Goal: Transaction & Acquisition: Purchase product/service

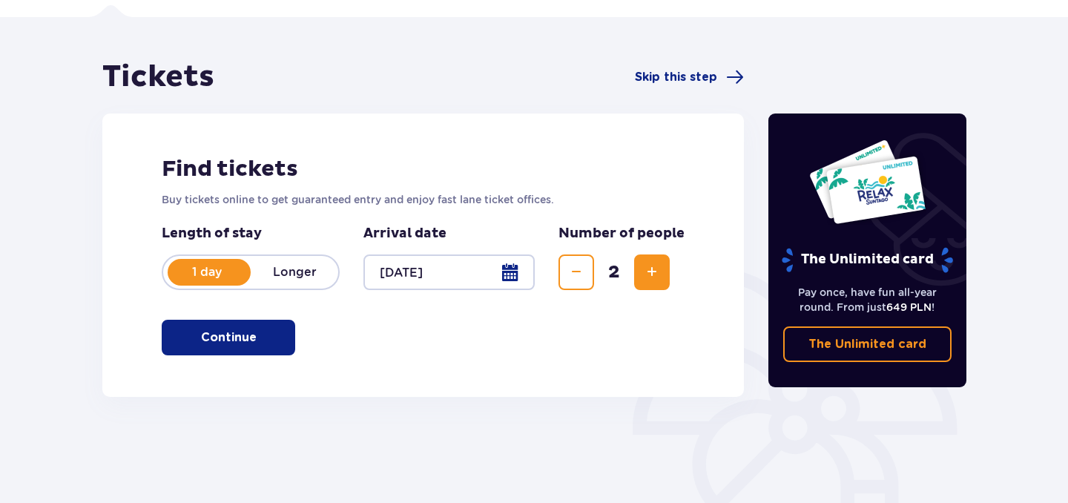
scroll to position [85, 0]
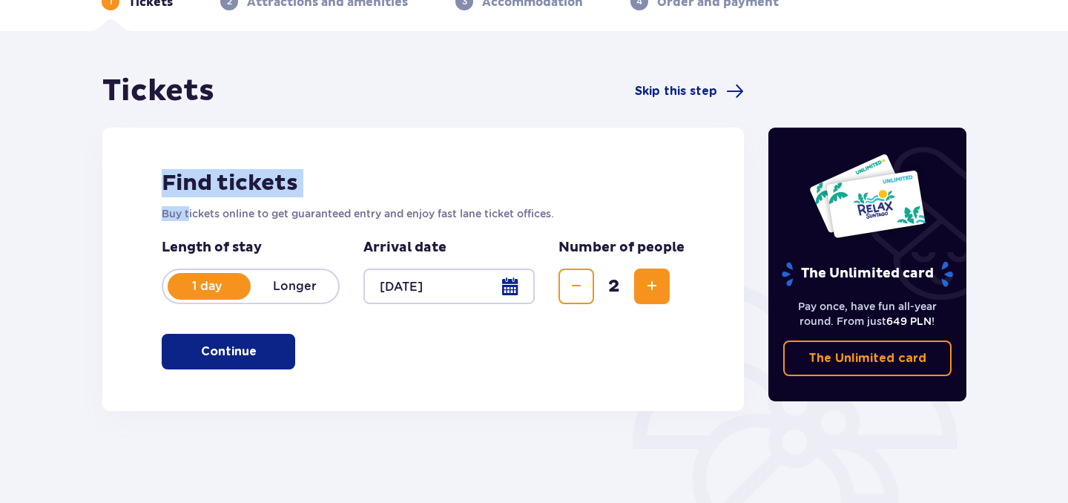
drag, startPoint x: 146, startPoint y: 185, endPoint x: 189, endPoint y: 220, distance: 55.8
click at [189, 220] on div "Find tickets Buy tickets online to get guaranteed entry and enjoy fast lane tic…" at bounding box center [422, 269] width 641 height 283
drag, startPoint x: 155, startPoint y: 209, endPoint x: 497, endPoint y: 199, distance: 342.0
click at [303, 210] on div "Find tickets Buy tickets online to get guaranteed entry and enjoy fast lane tic…" at bounding box center [422, 269] width 641 height 283
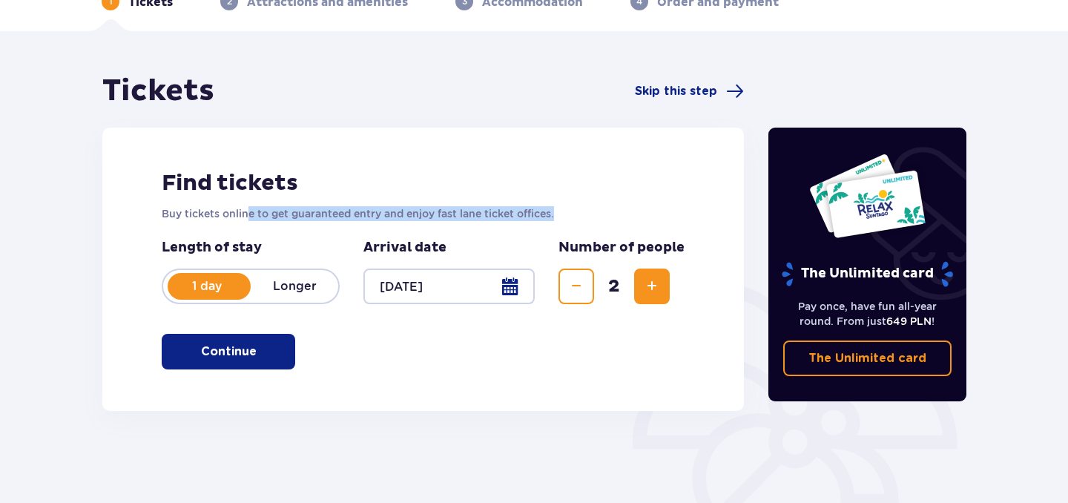
drag, startPoint x: 559, startPoint y: 208, endPoint x: 251, endPoint y: 209, distance: 307.7
click at [251, 209] on p "Buy tickets online to get guaranteed entry and enjoy fast lane ticket offices." at bounding box center [423, 213] width 523 height 15
drag, startPoint x: 162, startPoint y: 214, endPoint x: 568, endPoint y: 208, distance: 405.7
click at [568, 208] on p "Buy tickets online to get guaranteed entry and enjoy fast lane ticket offices." at bounding box center [423, 213] width 523 height 15
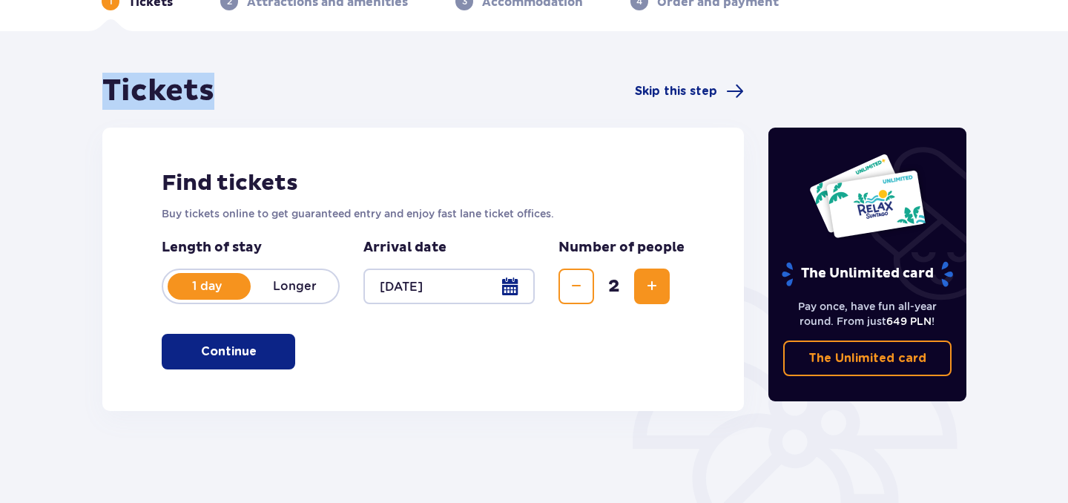
drag, startPoint x: 231, startPoint y: 87, endPoint x: 102, endPoint y: 93, distance: 128.5
click at [102, 93] on div "Tickets Skip this step" at bounding box center [422, 91] width 641 height 37
drag, startPoint x: 108, startPoint y: 93, endPoint x: 295, endPoint y: 105, distance: 187.9
click at [295, 105] on div "Tickets Skip this step" at bounding box center [422, 91] width 641 height 37
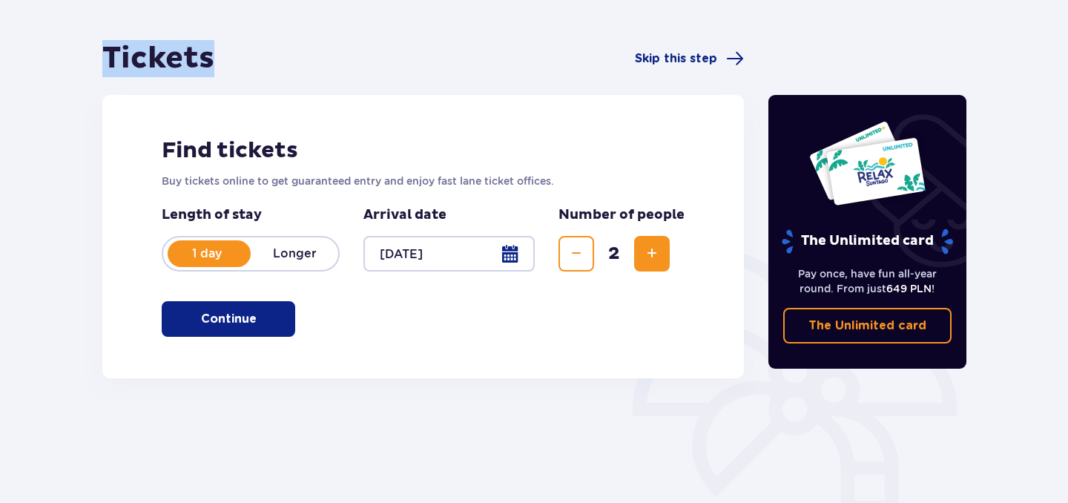
scroll to position [117, 0]
click at [236, 323] on p "Continue" at bounding box center [229, 319] width 56 height 16
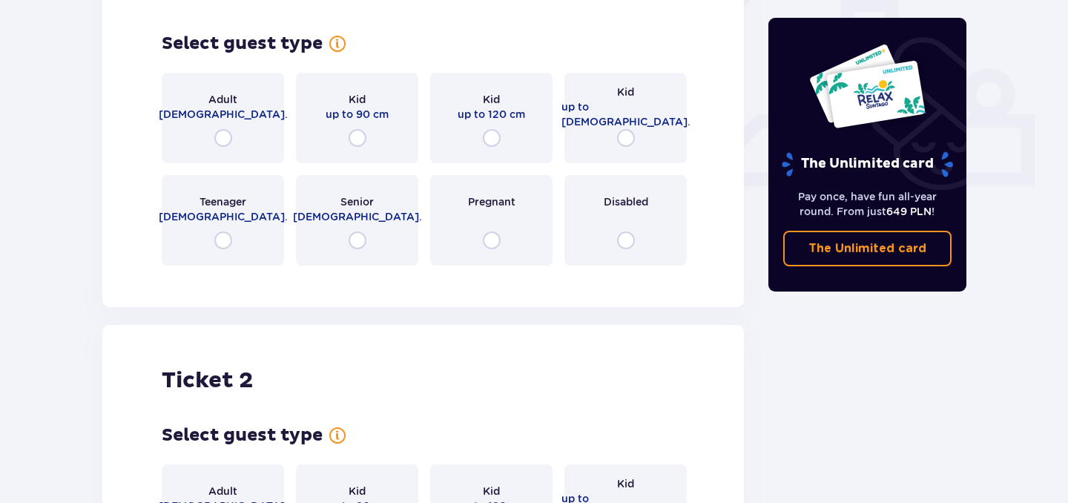
scroll to position [569, 0]
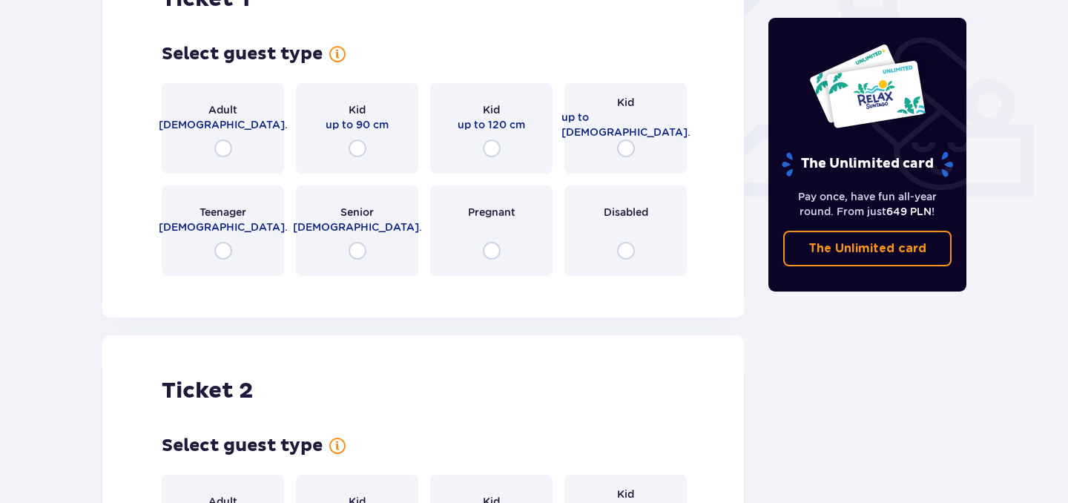
click at [226, 147] on input "radio" at bounding box center [223, 148] width 18 height 18
radio input "true"
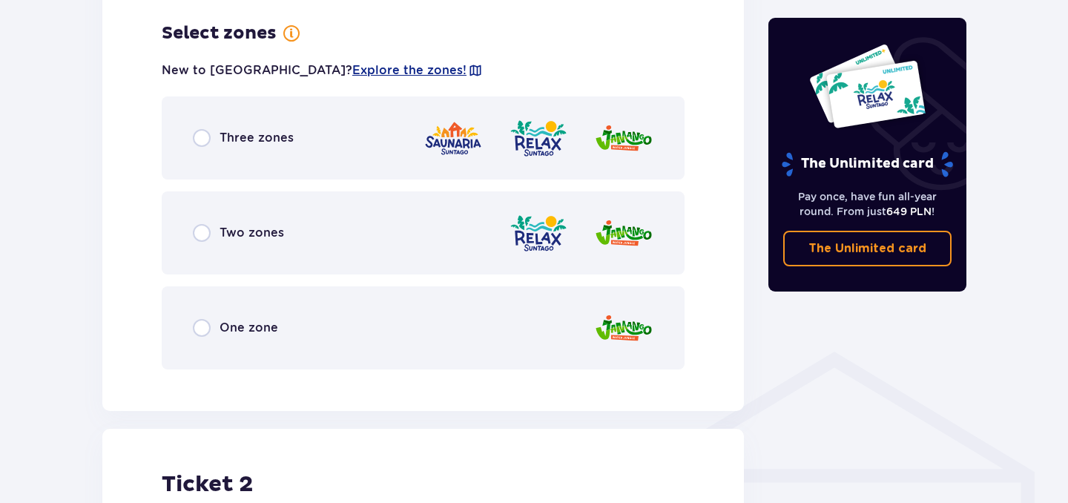
scroll to position [857, 0]
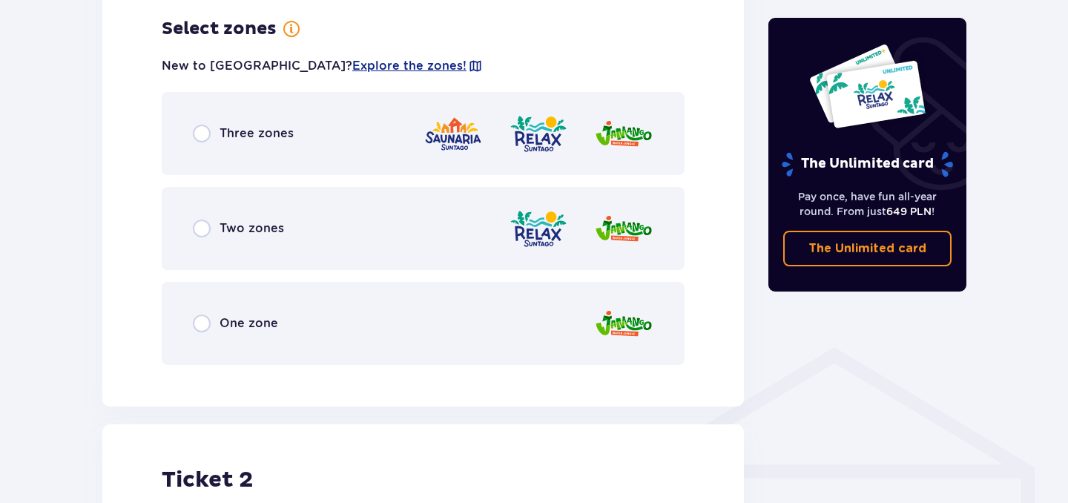
click at [453, 139] on img at bounding box center [452, 134] width 59 height 42
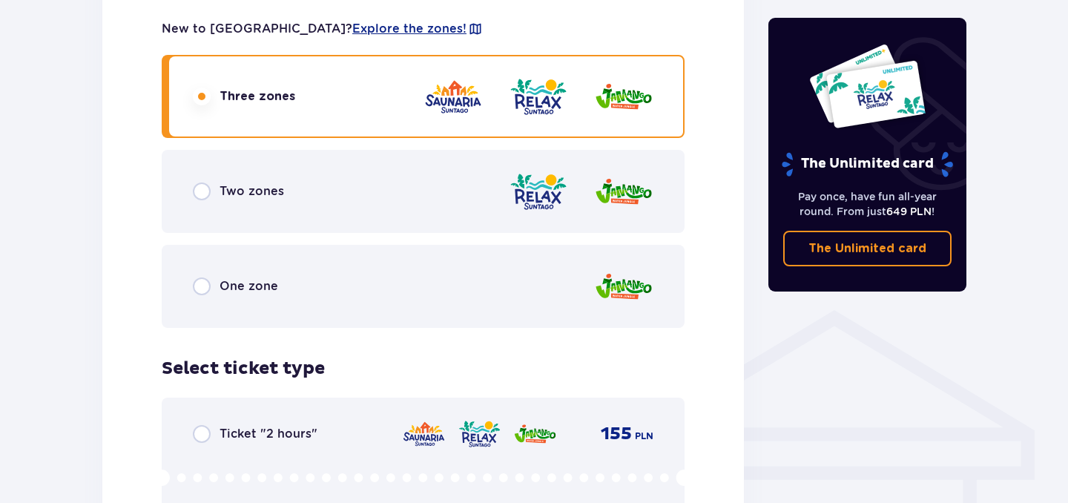
scroll to position [894, 0]
click at [202, 96] on input "radio" at bounding box center [202, 97] width 18 height 18
radio input "true"
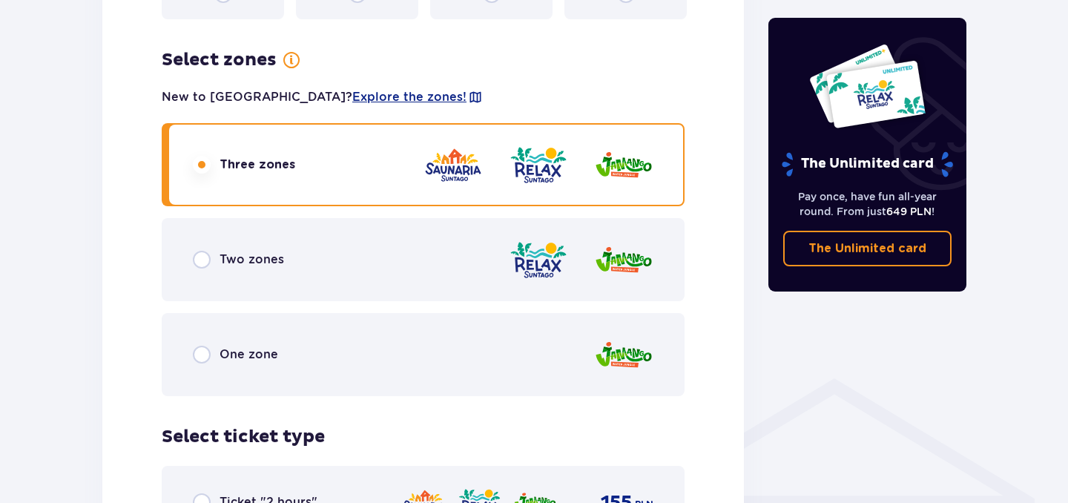
scroll to position [825, 0]
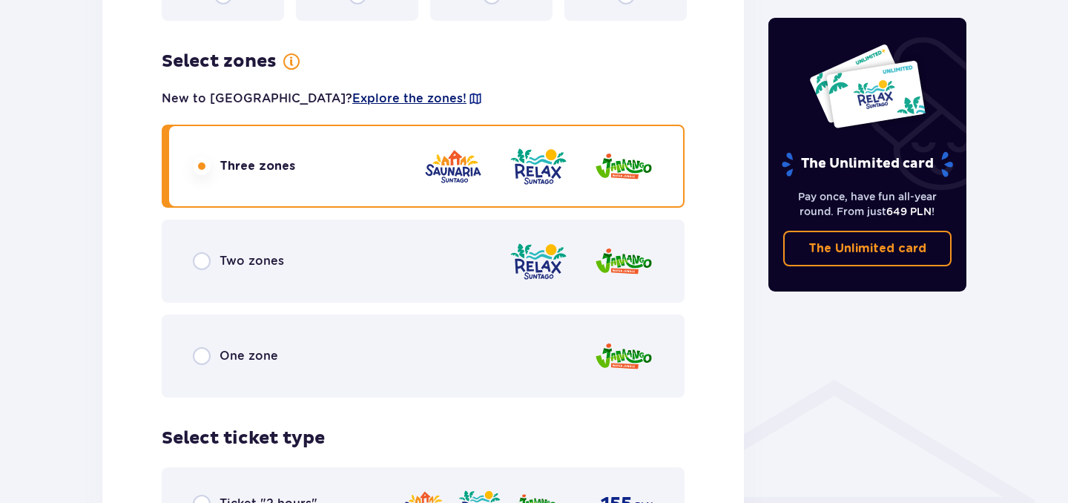
click at [352, 99] on span "Explore the zones!" at bounding box center [409, 98] width 114 height 16
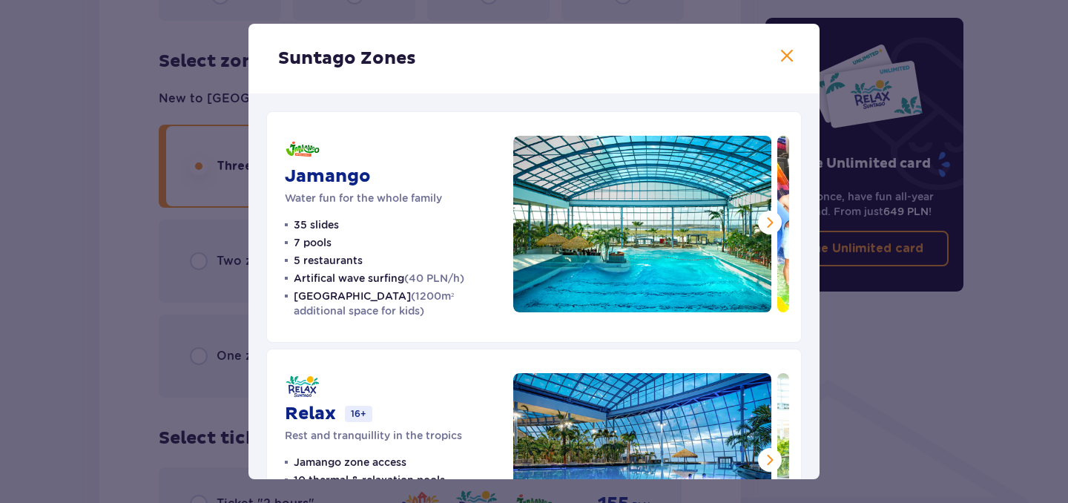
click at [788, 53] on span at bounding box center [787, 56] width 18 height 18
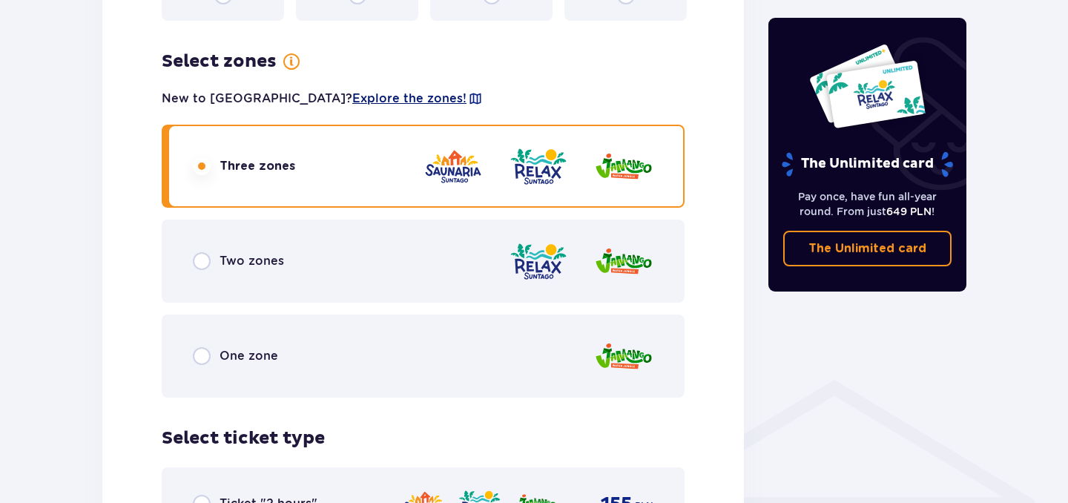
click at [352, 100] on span "Explore the zones!" at bounding box center [409, 98] width 114 height 16
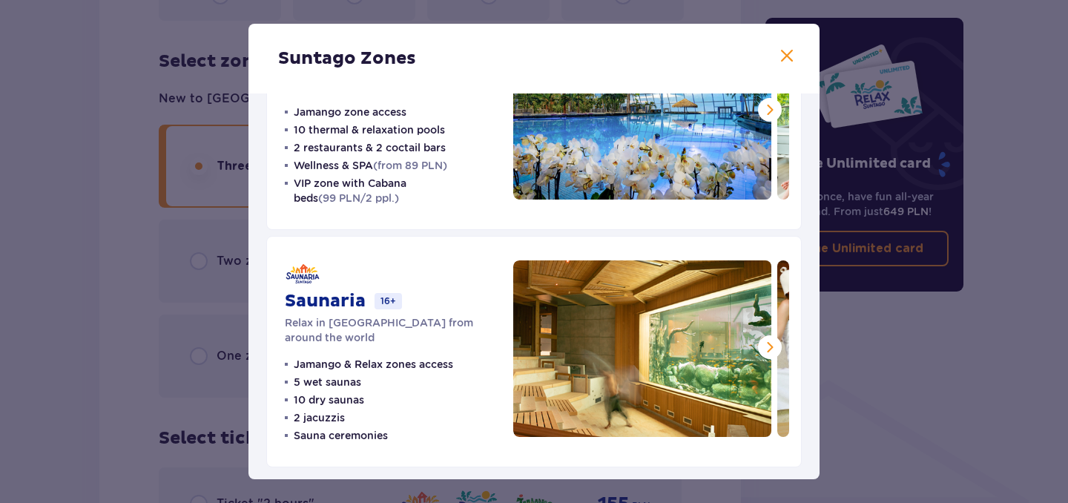
click at [785, 56] on span at bounding box center [787, 56] width 18 height 18
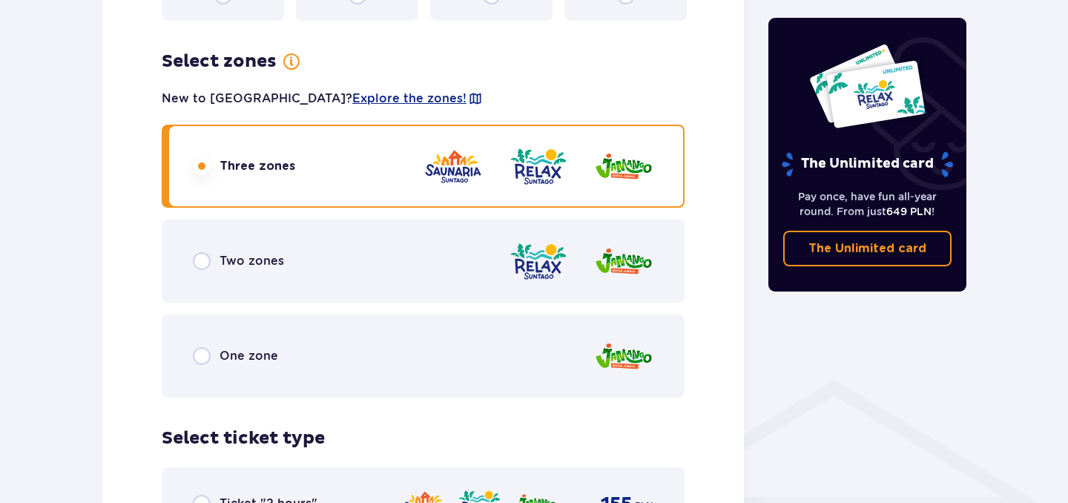
click at [206, 260] on input "radio" at bounding box center [202, 261] width 18 height 18
radio input "true"
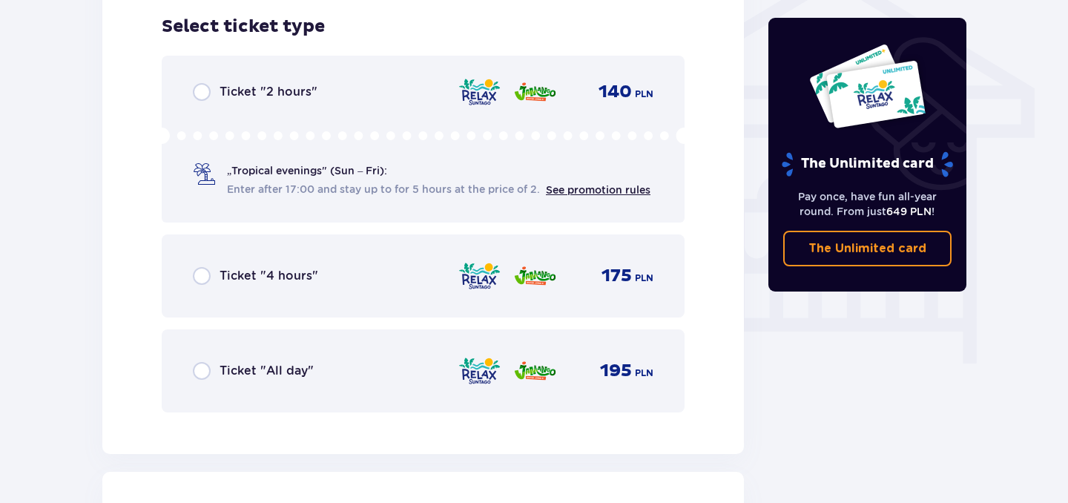
scroll to position [1236, 0]
click at [204, 278] on input "radio" at bounding box center [202, 276] width 18 height 18
radio input "true"
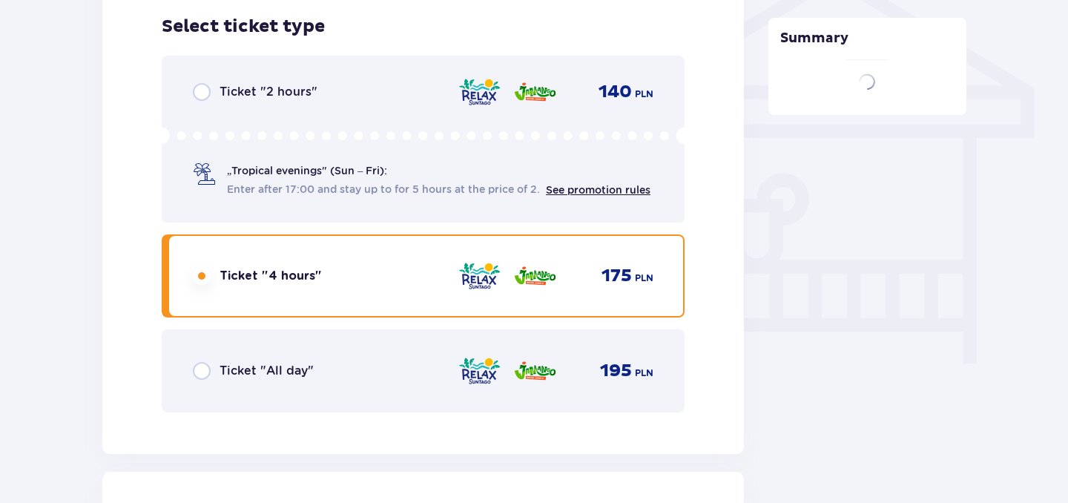
scroll to position [1690, 0]
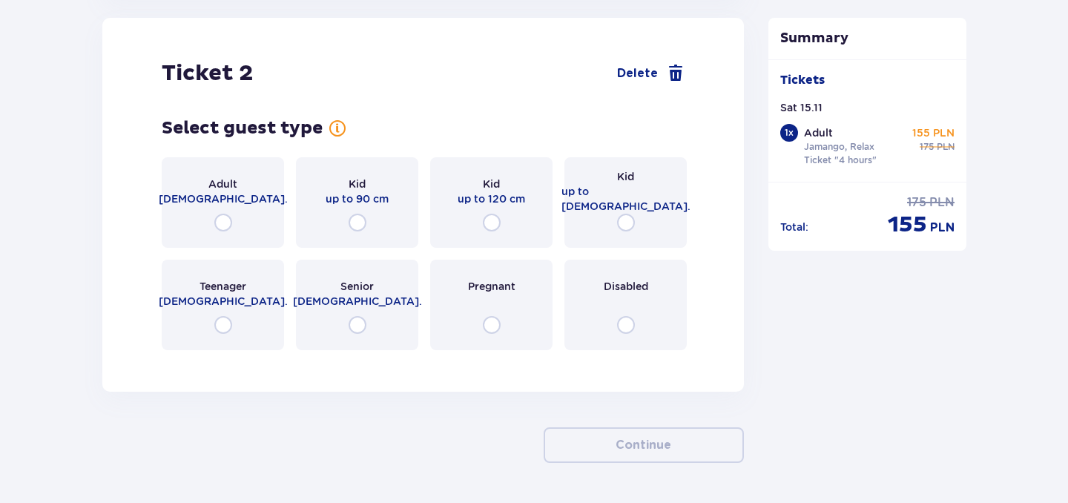
click at [225, 221] on input "radio" at bounding box center [223, 223] width 18 height 18
radio input "true"
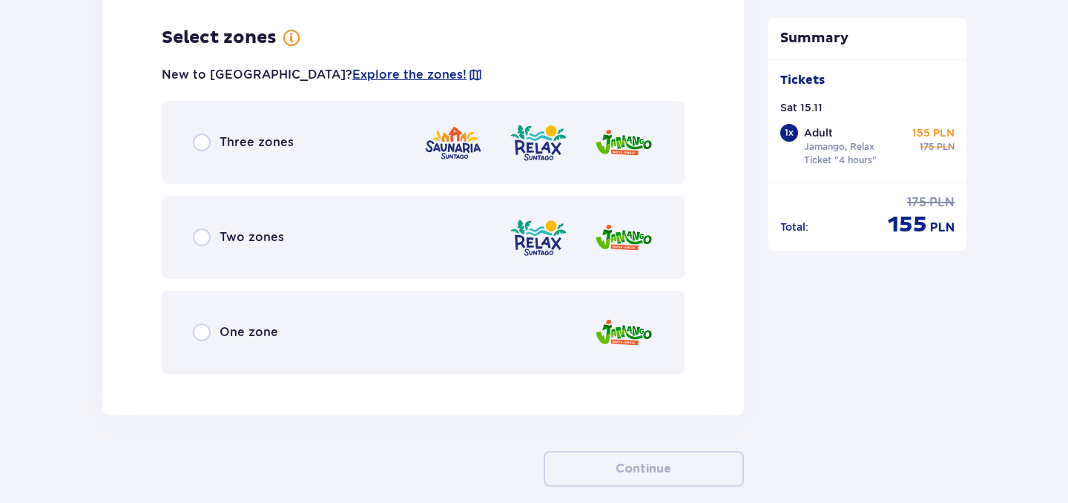
scroll to position [2052, 0]
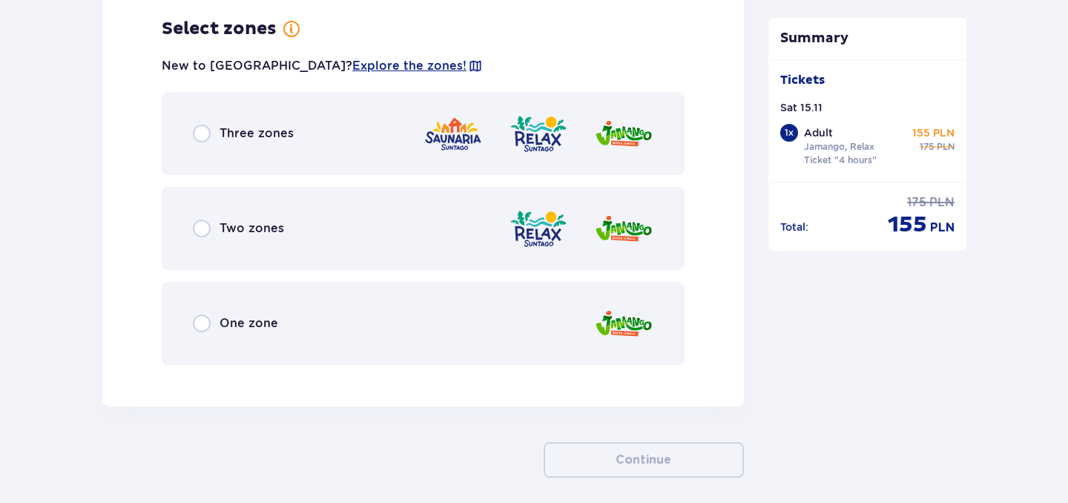
click at [203, 227] on input "radio" at bounding box center [202, 228] width 18 height 18
radio input "true"
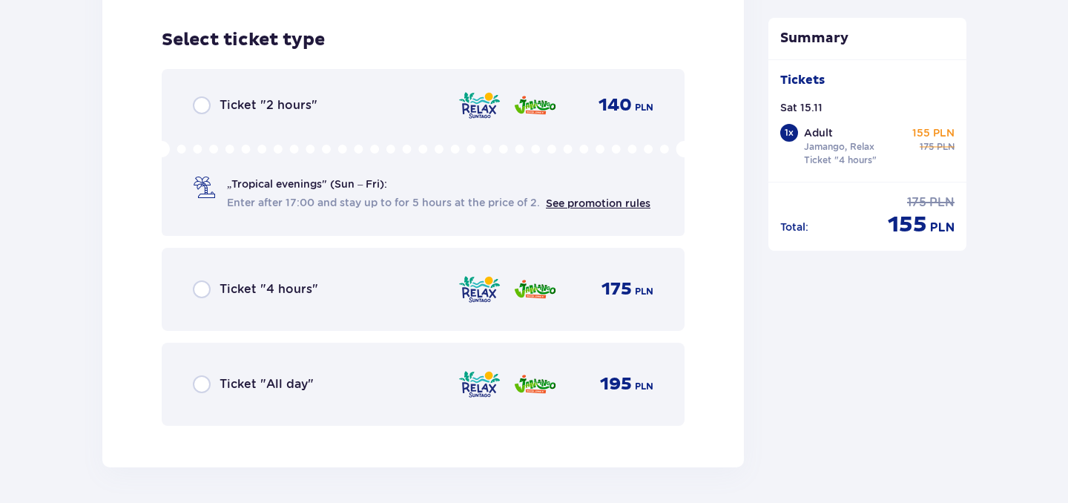
scroll to position [2429, 0]
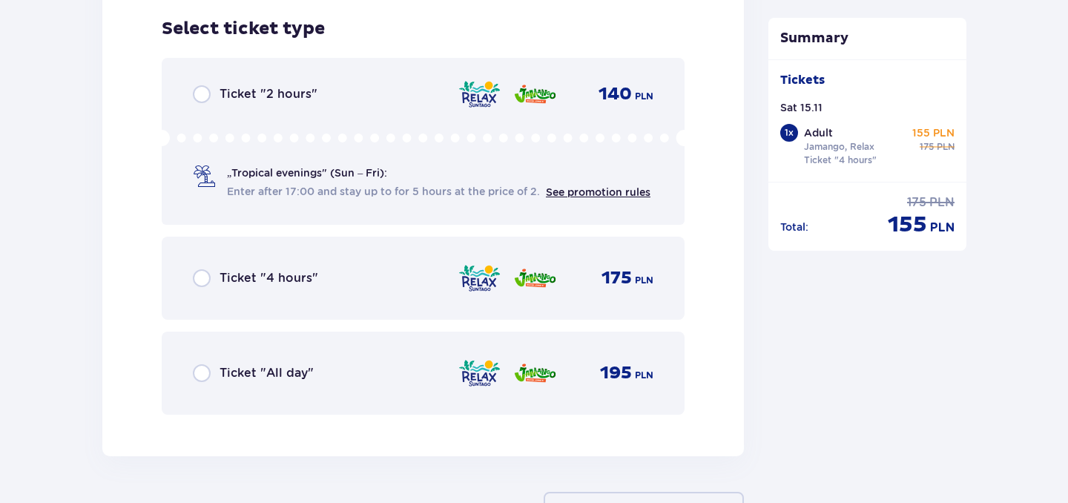
click at [200, 278] on input "radio" at bounding box center [202, 278] width 18 height 18
radio input "true"
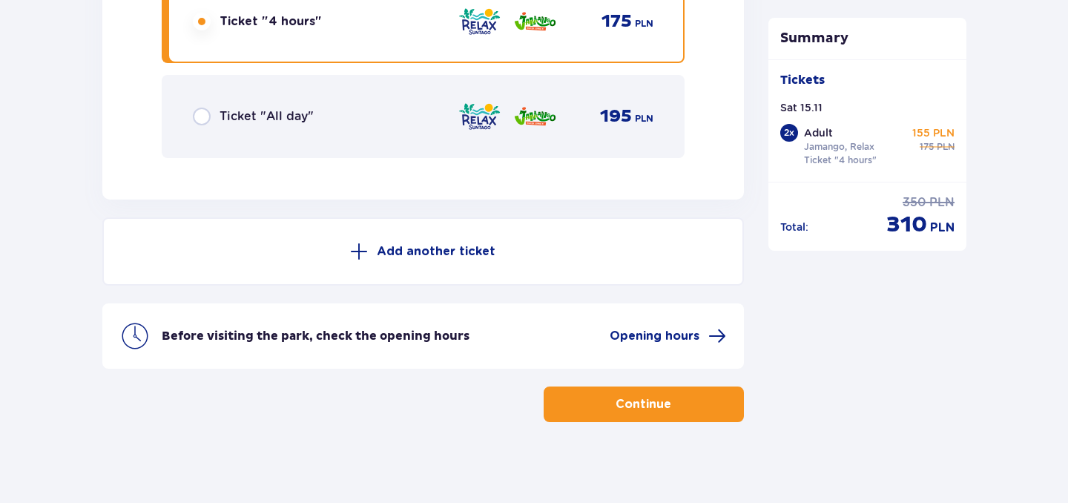
scroll to position [2693, 0]
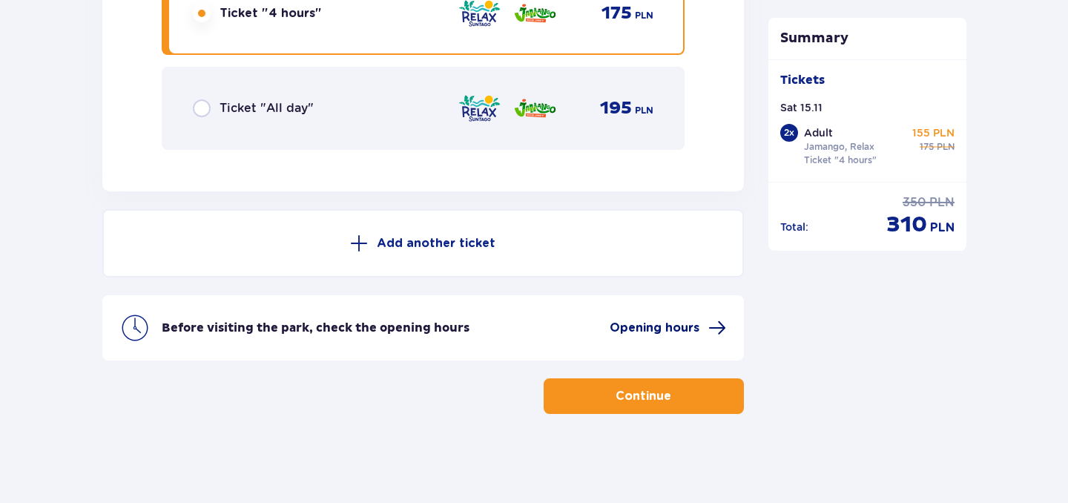
click at [704, 325] on span "Opening hours" at bounding box center [668, 328] width 116 height 18
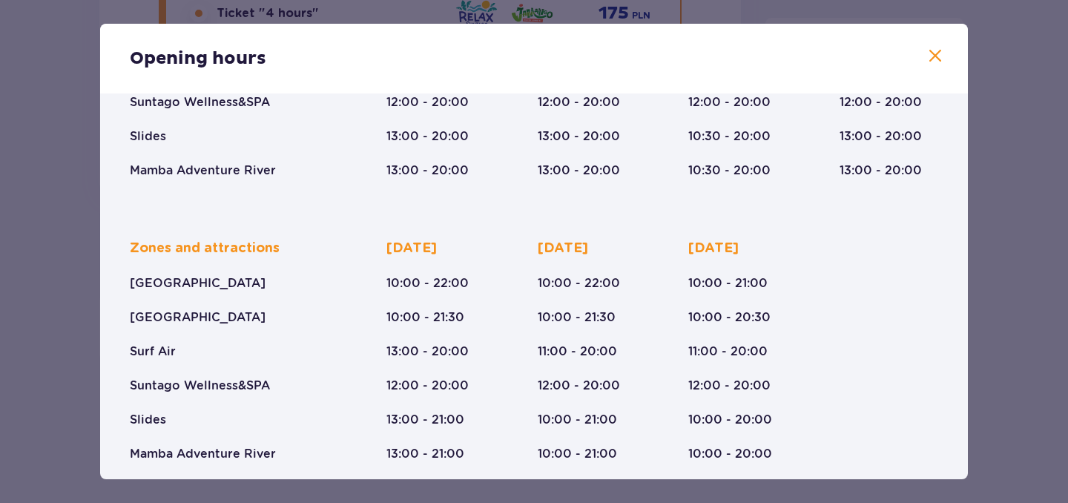
scroll to position [282, 0]
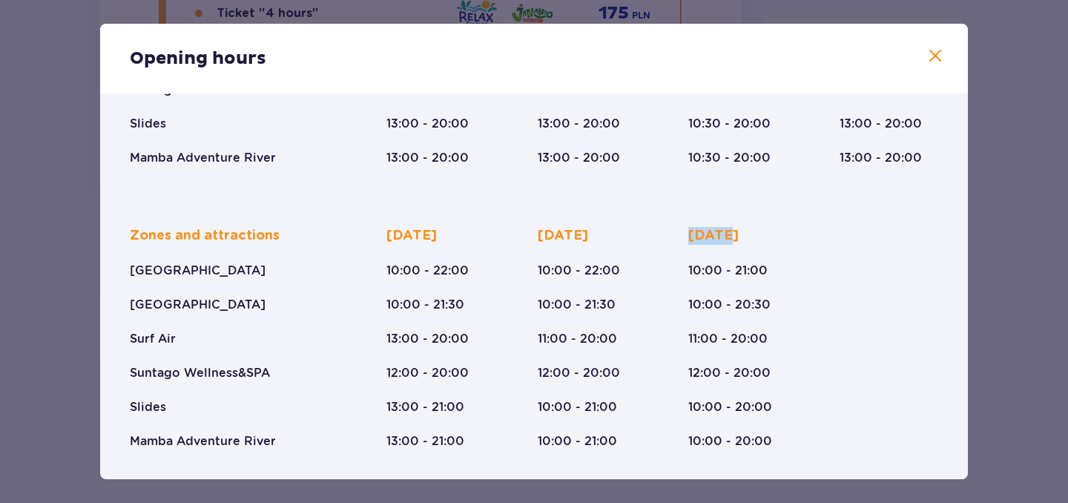
drag, startPoint x: 733, startPoint y: 237, endPoint x: 666, endPoint y: 238, distance: 67.5
click at [666, 238] on div "Zones and attractions [GEOGRAPHIC_DATA] [GEOGRAPHIC_DATA] Surf Air Suntago Well…" at bounding box center [534, 326] width 808 height 246
click at [934, 59] on span at bounding box center [935, 56] width 18 height 18
